Goal: Task Accomplishment & Management: Manage account settings

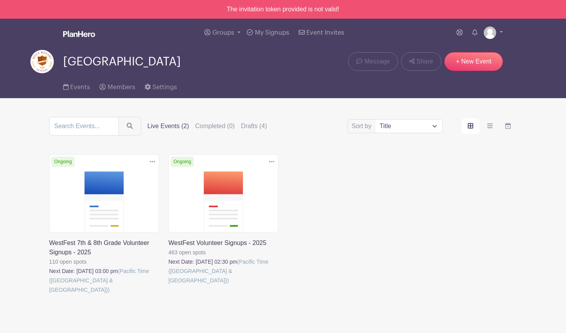
click at [168, 285] on link at bounding box center [168, 285] width 0 height 0
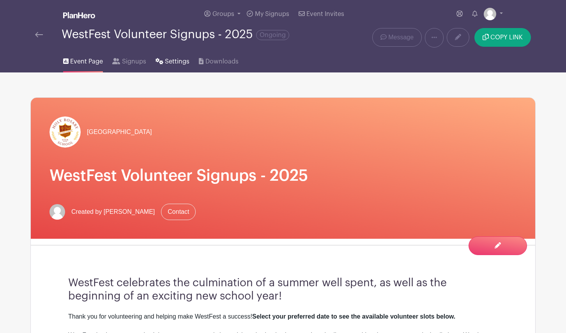
click at [180, 64] on span "Settings" at bounding box center [177, 61] width 25 height 9
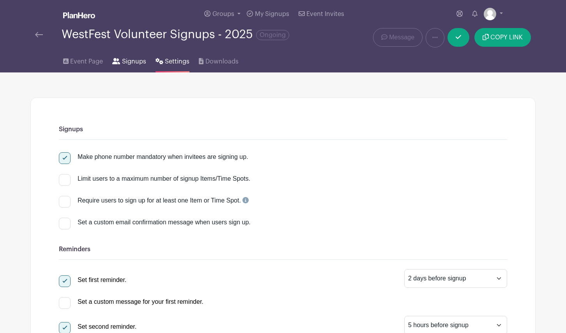
click at [127, 59] on span "Signups" at bounding box center [134, 61] width 24 height 9
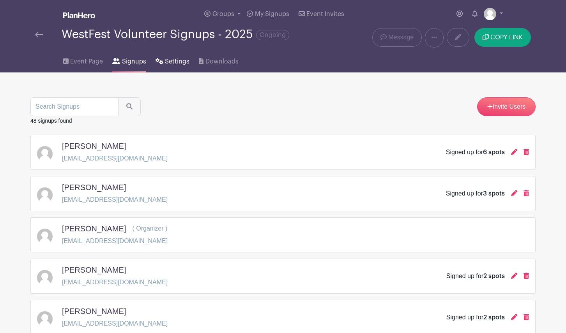
click at [178, 59] on span "Settings" at bounding box center [177, 61] width 25 height 9
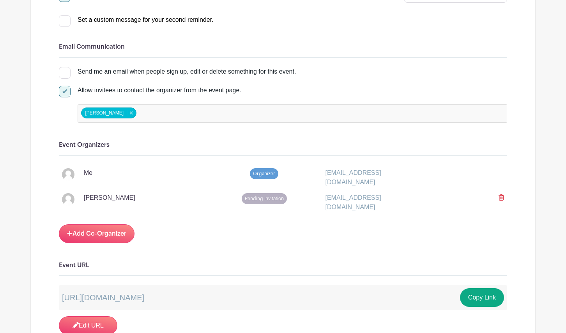
scroll to position [336, 0]
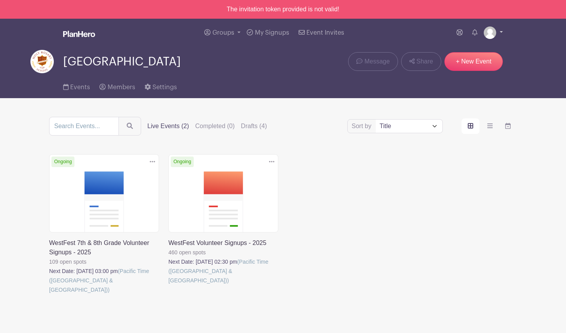
click at [503, 33] on link at bounding box center [493, 33] width 19 height 12
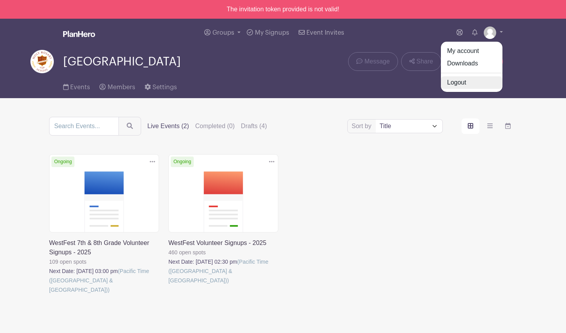
click at [482, 81] on link "Logout" at bounding box center [472, 82] width 62 height 12
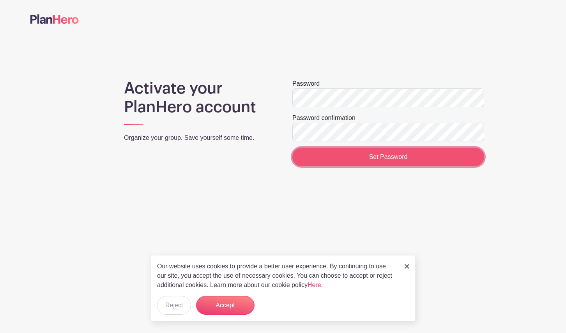
click at [377, 159] on input "Set Password" at bounding box center [388, 157] width 192 height 19
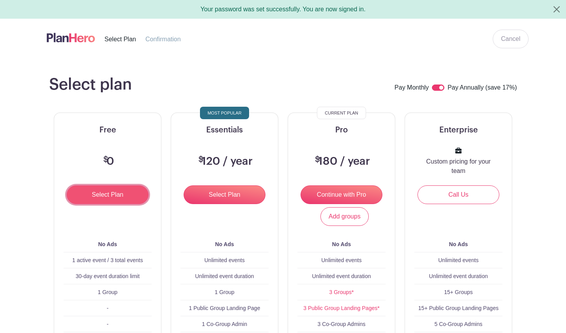
click at [97, 194] on input "Select Plan" at bounding box center [108, 195] width 82 height 19
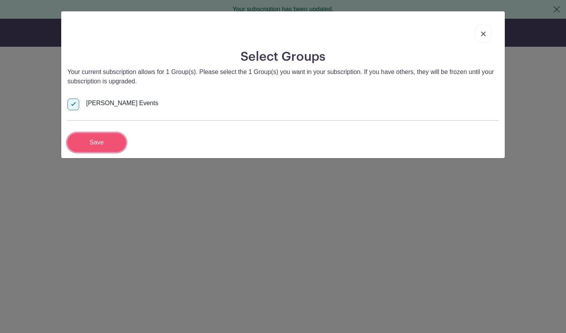
click at [110, 145] on input "Save" at bounding box center [96, 142] width 58 height 19
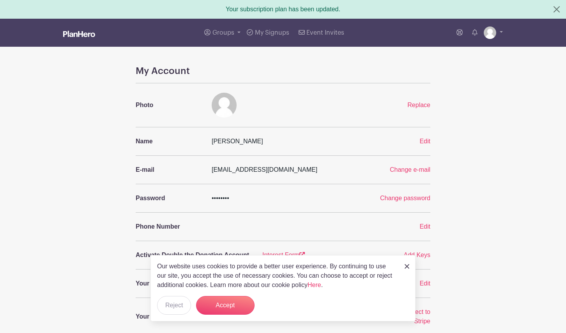
click at [83, 32] on img at bounding box center [79, 34] width 32 height 6
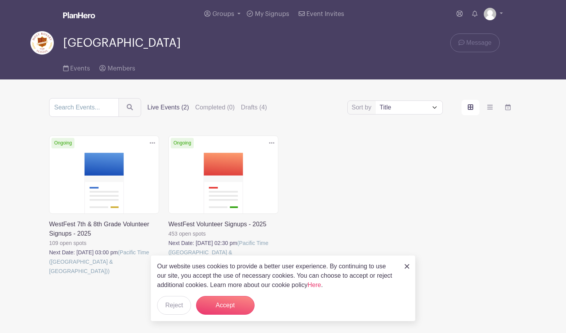
click at [168, 267] on link at bounding box center [168, 267] width 0 height 0
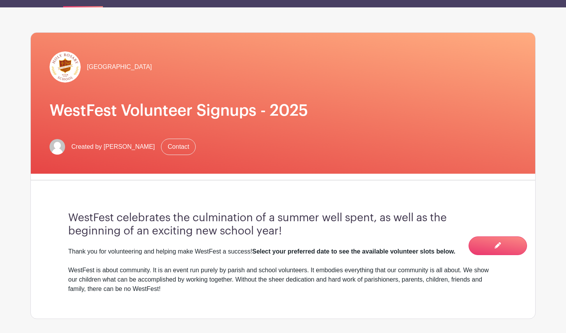
scroll to position [67, 0]
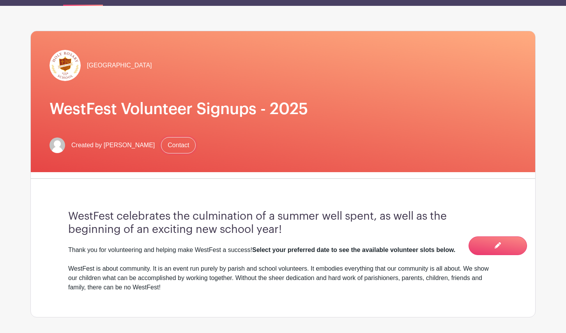
click at [161, 144] on link "Contact" at bounding box center [178, 145] width 35 height 16
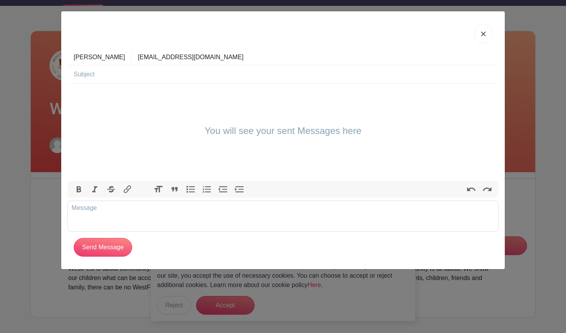
click at [480, 31] on link at bounding box center [484, 33] width 18 height 19
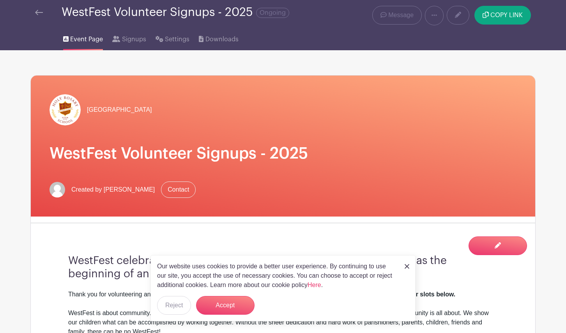
scroll to position [0, 0]
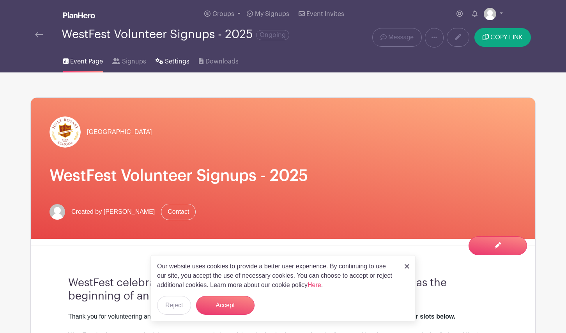
click at [159, 60] on icon at bounding box center [160, 61] width 8 height 6
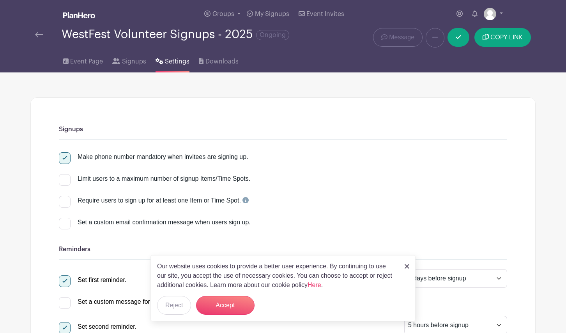
click at [43, 36] on div at bounding box center [48, 34] width 27 height 9
click at [37, 36] on img at bounding box center [39, 34] width 8 height 5
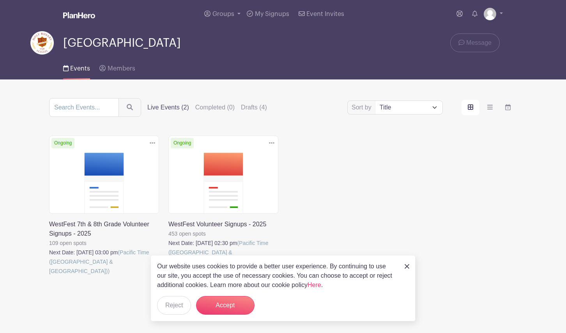
click at [168, 267] on link at bounding box center [168, 267] width 0 height 0
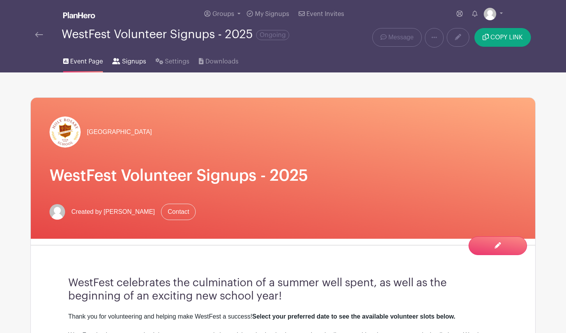
click at [139, 62] on span "Signups" at bounding box center [134, 61] width 24 height 9
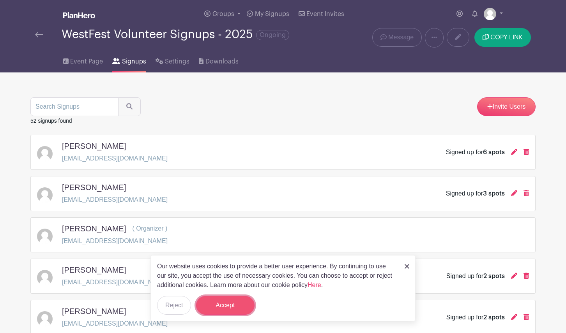
click at [234, 306] on button "Accept" at bounding box center [225, 305] width 58 height 19
click at [223, 304] on form "Accept" at bounding box center [225, 305] width 58 height 19
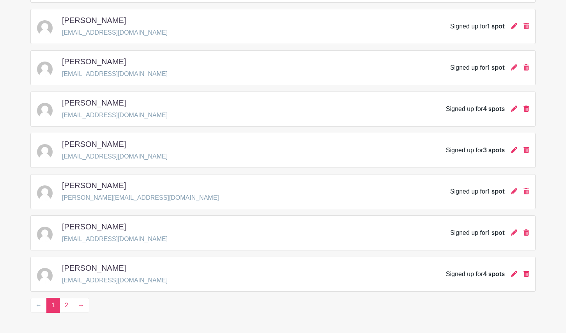
scroll to position [1106, 0]
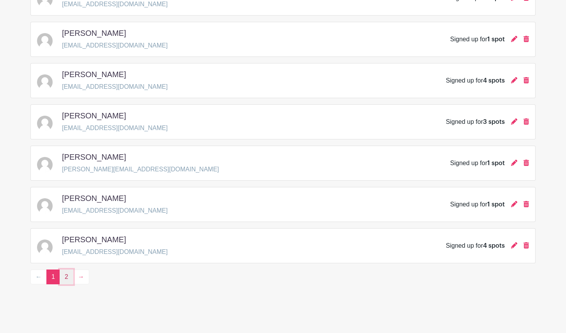
click at [67, 276] on link "2" at bounding box center [67, 277] width 14 height 15
click at [67, 278] on link "2" at bounding box center [67, 277] width 14 height 15
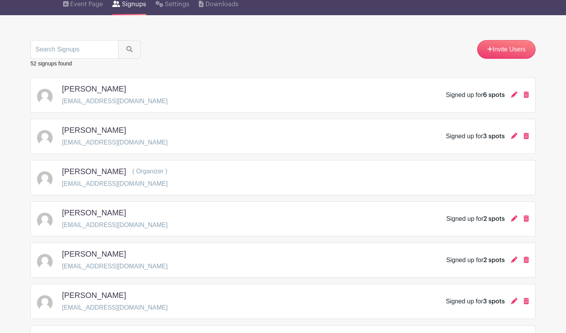
scroll to position [0, 0]
